Goal: Check status: Check status

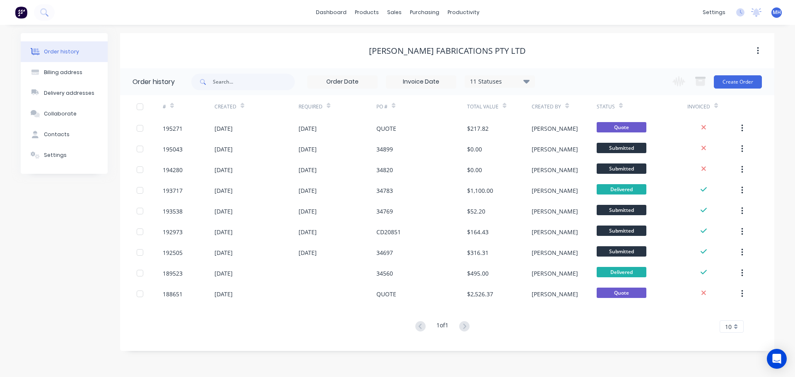
drag, startPoint x: 238, startPoint y: 55, endPoint x: 255, endPoint y: 47, distance: 18.2
click at [239, 55] on div "[PERSON_NAME] Fabrications Pty Ltd" at bounding box center [447, 51] width 654 height 10
click at [413, 39] on div "Sales Orders" at bounding box center [425, 39] width 34 height 7
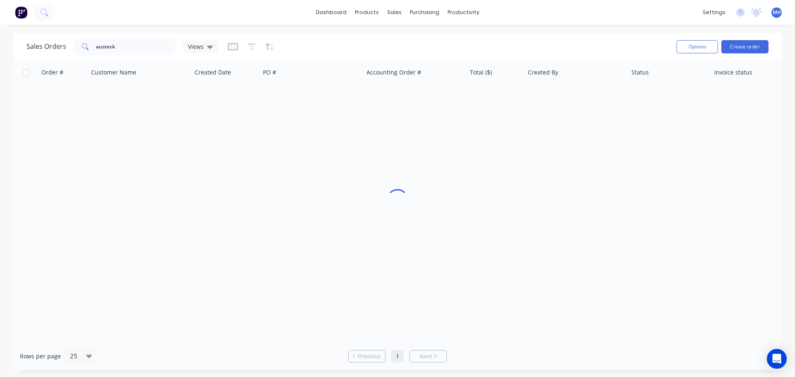
click at [334, 41] on div "Sales Orders austeck Views" at bounding box center [349, 46] width 644 height 20
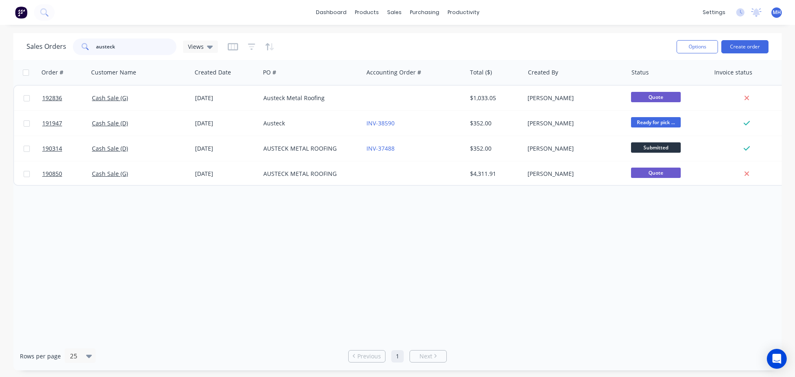
click at [155, 48] on input "austeck" at bounding box center [136, 47] width 81 height 17
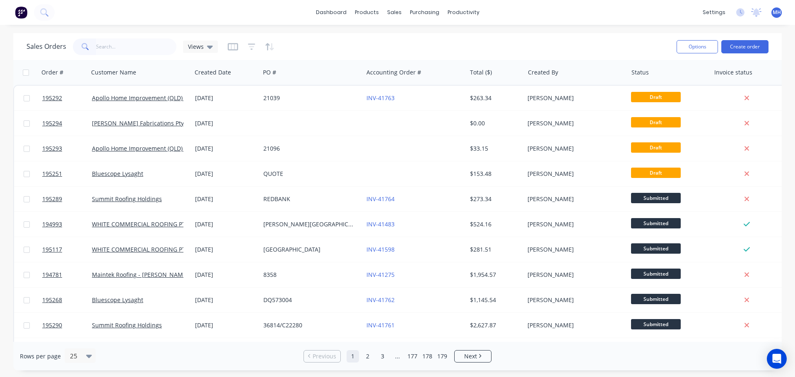
click at [308, 41] on div "Sales Orders Views" at bounding box center [349, 46] width 644 height 20
click at [141, 48] on input "text" at bounding box center [136, 47] width 81 height 17
type input "8019"
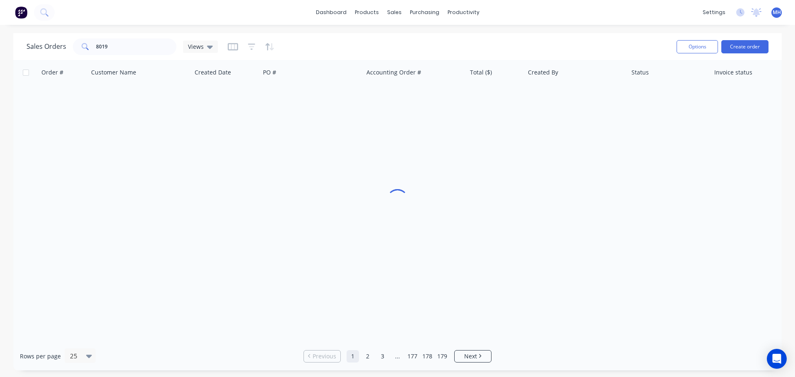
click at [389, 48] on div "Sales Orders 8019 Views" at bounding box center [349, 46] width 644 height 20
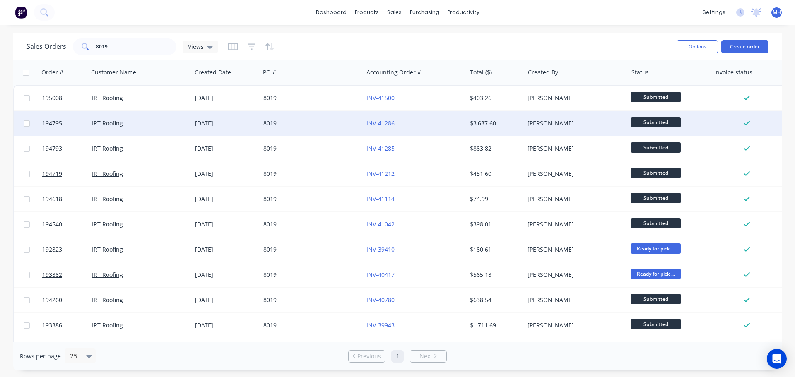
click at [288, 129] on div "8019" at bounding box center [311, 123] width 103 height 25
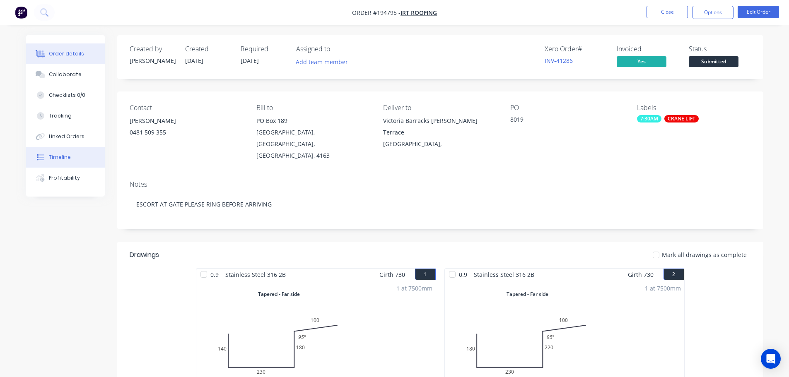
click at [55, 159] on div "Timeline" at bounding box center [60, 157] width 22 height 7
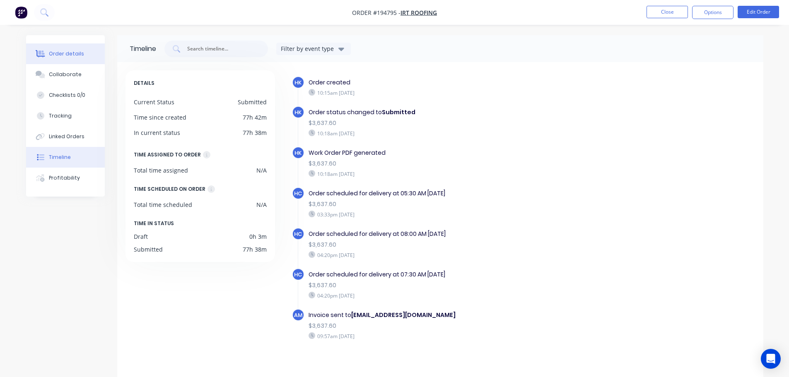
click at [62, 55] on div "Order details" at bounding box center [66, 53] width 35 height 7
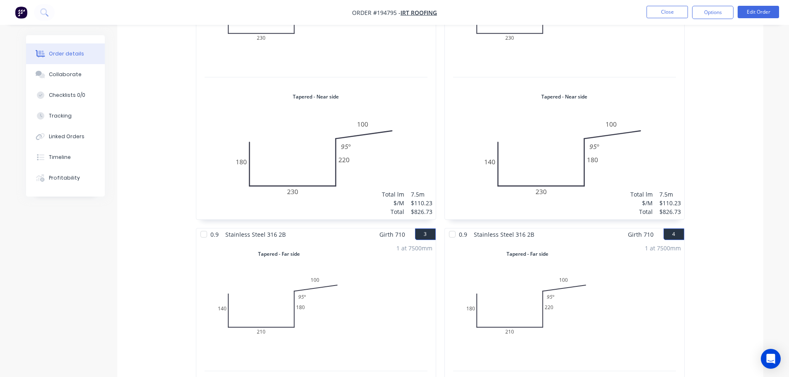
scroll to position [373, 0]
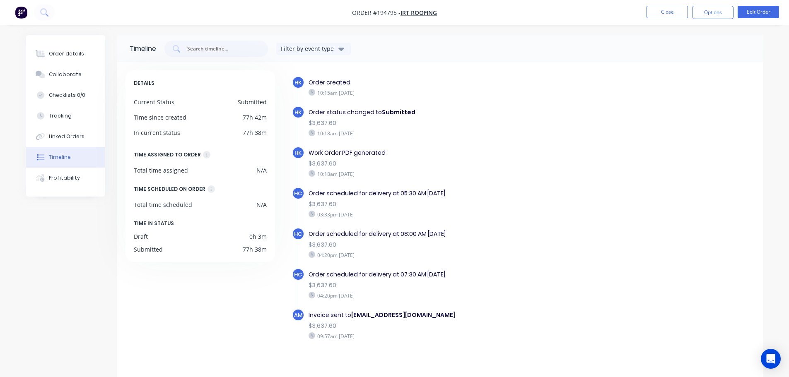
click at [675, 3] on nav "Order #194795 - IRT Roofing Close Options Edit Order" at bounding box center [394, 12] width 789 height 25
click at [676, 14] on button "Close" at bounding box center [667, 12] width 41 height 12
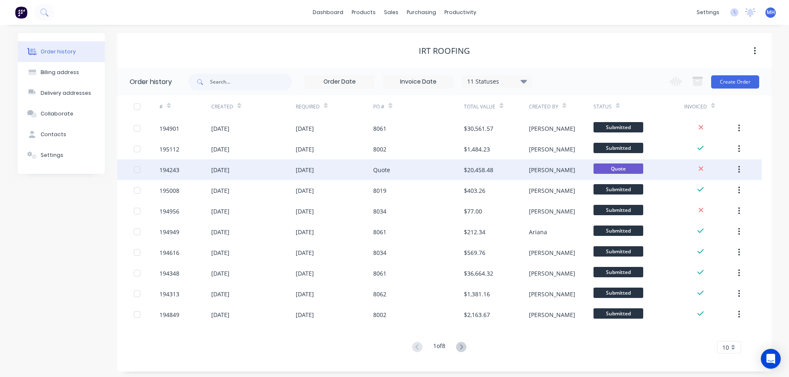
click at [400, 176] on div "Quote" at bounding box center [418, 169] width 91 height 21
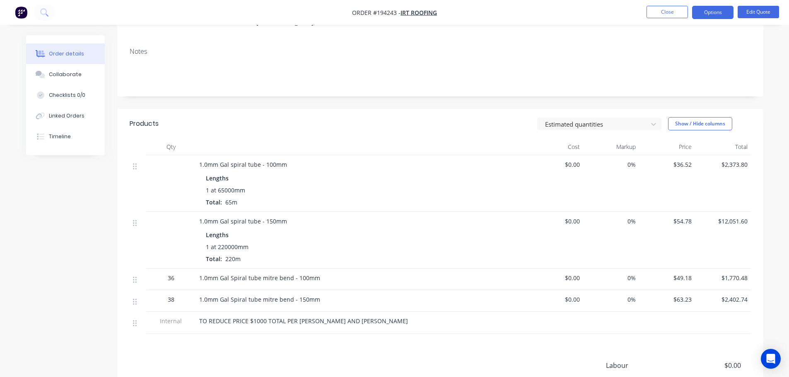
scroll to position [166, 0]
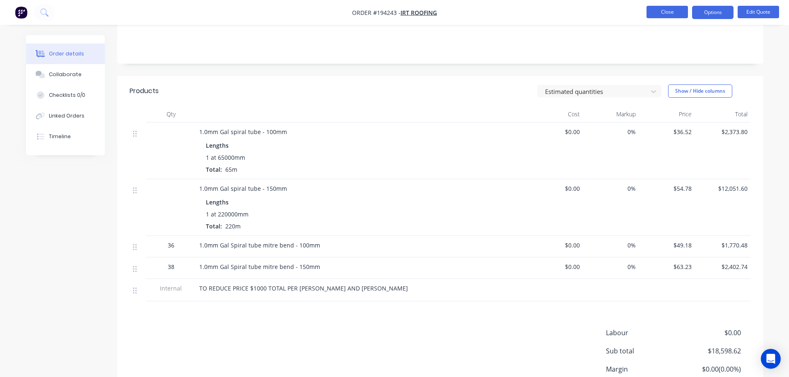
click at [653, 15] on button "Close" at bounding box center [667, 12] width 41 height 12
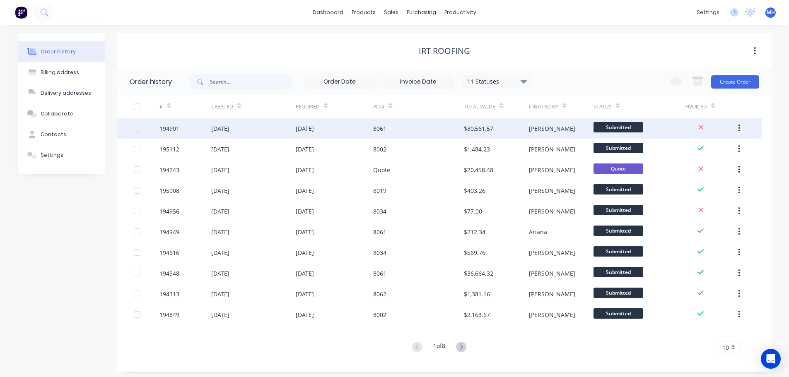
drag, startPoint x: 385, startPoint y: 166, endPoint x: 396, endPoint y: 124, distance: 43.3
click at [396, 124] on div "8061" at bounding box center [418, 128] width 91 height 21
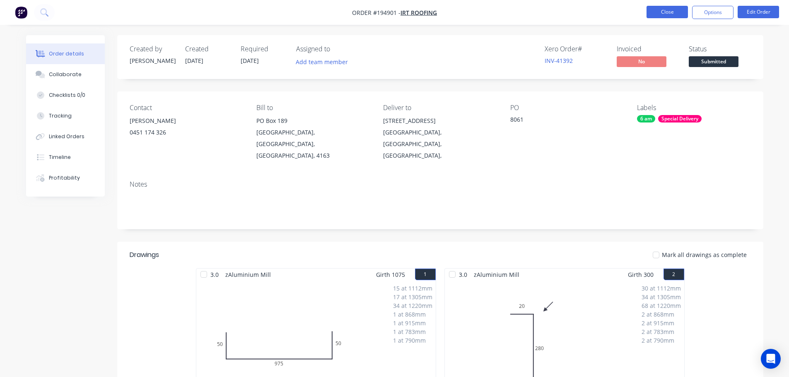
click at [673, 9] on button "Close" at bounding box center [667, 12] width 41 height 12
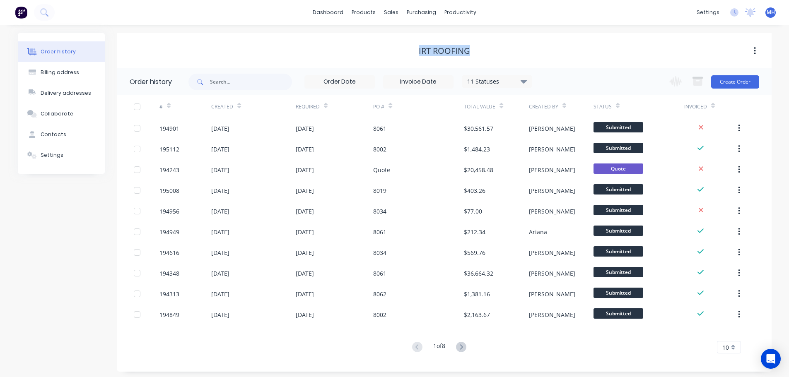
drag, startPoint x: 483, startPoint y: 48, endPoint x: 391, endPoint y: 51, distance: 92.4
click at [391, 51] on div "IRT Roofing" at bounding box center [444, 51] width 654 height 10
click at [398, 46] on div "IRT Roofing" at bounding box center [444, 51] width 654 height 10
click at [398, 33] on link "Sales Orders" at bounding box center [435, 39] width 110 height 17
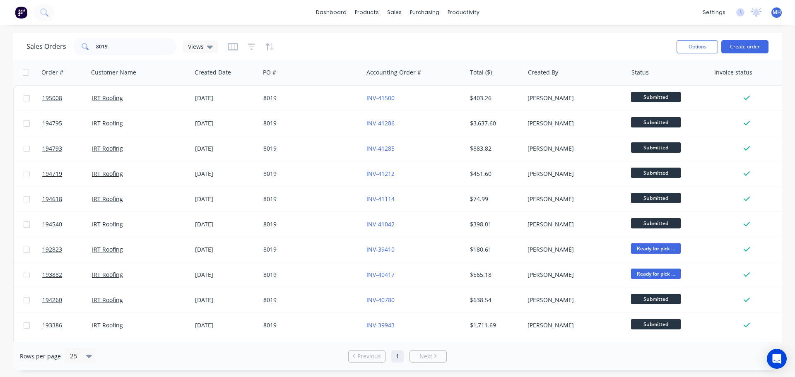
click at [356, 38] on div "Sales Orders 8019 Views" at bounding box center [349, 46] width 644 height 20
click at [157, 48] on input "8019" at bounding box center [136, 47] width 81 height 17
click at [158, 48] on input "8019" at bounding box center [136, 47] width 81 height 17
click at [154, 52] on input "8019" at bounding box center [136, 47] width 81 height 17
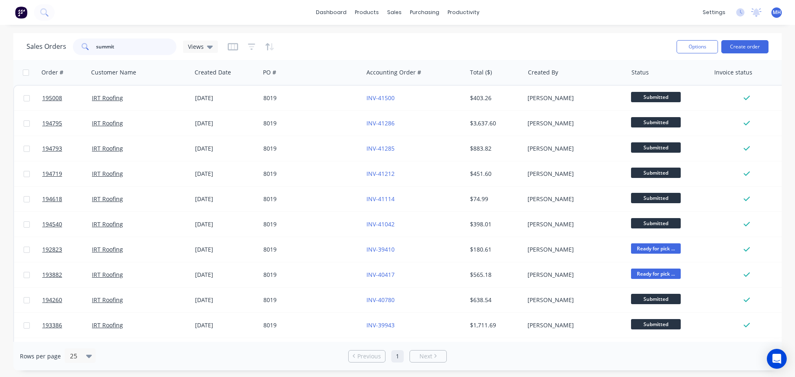
type input "summit"
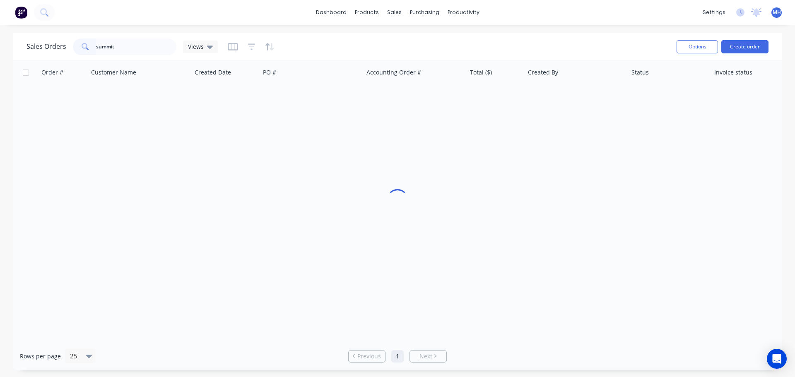
click at [371, 43] on div "Sales Orders summit Views" at bounding box center [349, 46] width 644 height 20
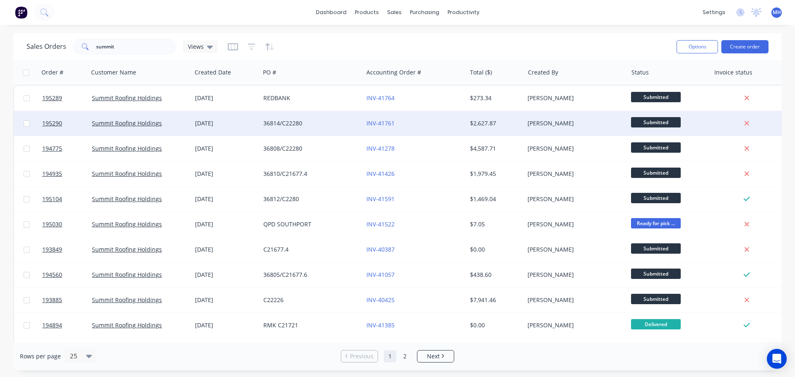
click at [323, 120] on div "36814/C22280" at bounding box center [309, 123] width 92 height 8
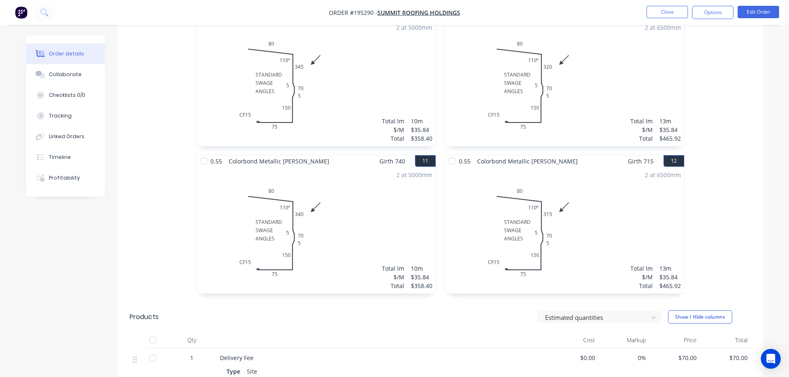
scroll to position [870, 0]
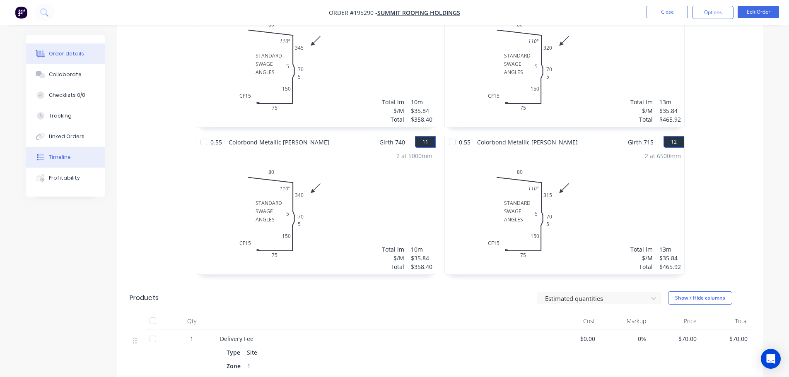
click at [70, 151] on button "Timeline" at bounding box center [65, 157] width 79 height 21
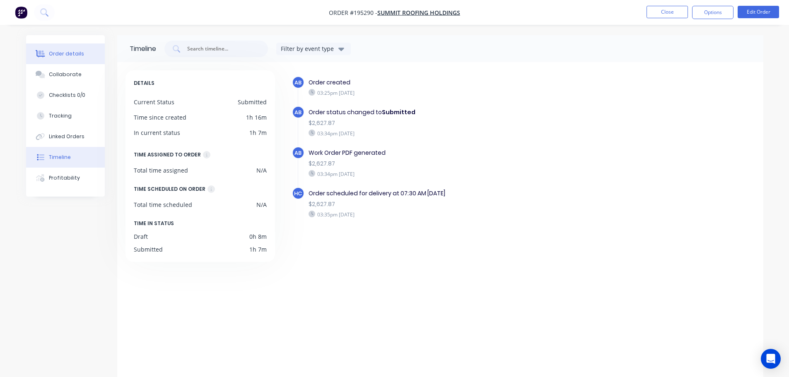
click at [80, 54] on div "Order details" at bounding box center [66, 53] width 35 height 7
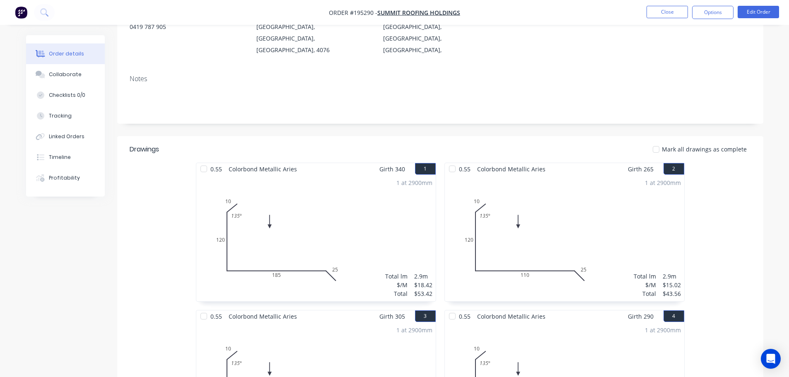
scroll to position [87, 0]
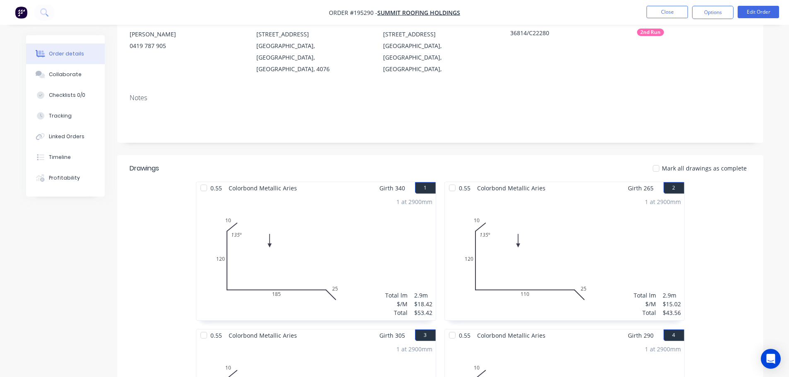
click at [669, 12] on button "Close" at bounding box center [667, 12] width 41 height 12
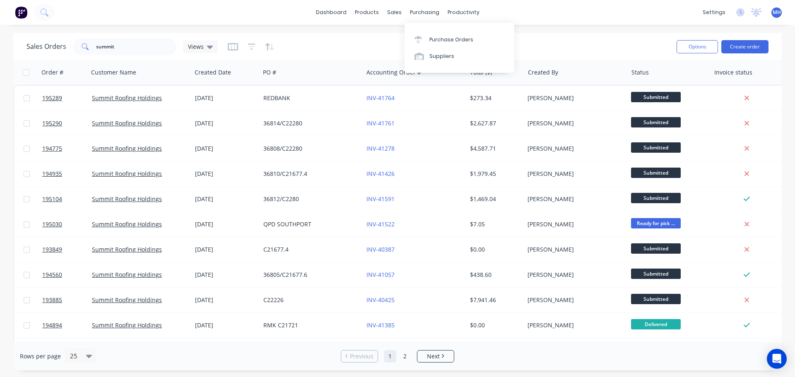
click at [337, 37] on div "Sales Orders summit Views" at bounding box center [349, 46] width 644 height 20
click at [370, 47] on div "Sales Orders summit Views" at bounding box center [349, 46] width 644 height 20
